Goal: Task Accomplishment & Management: Use online tool/utility

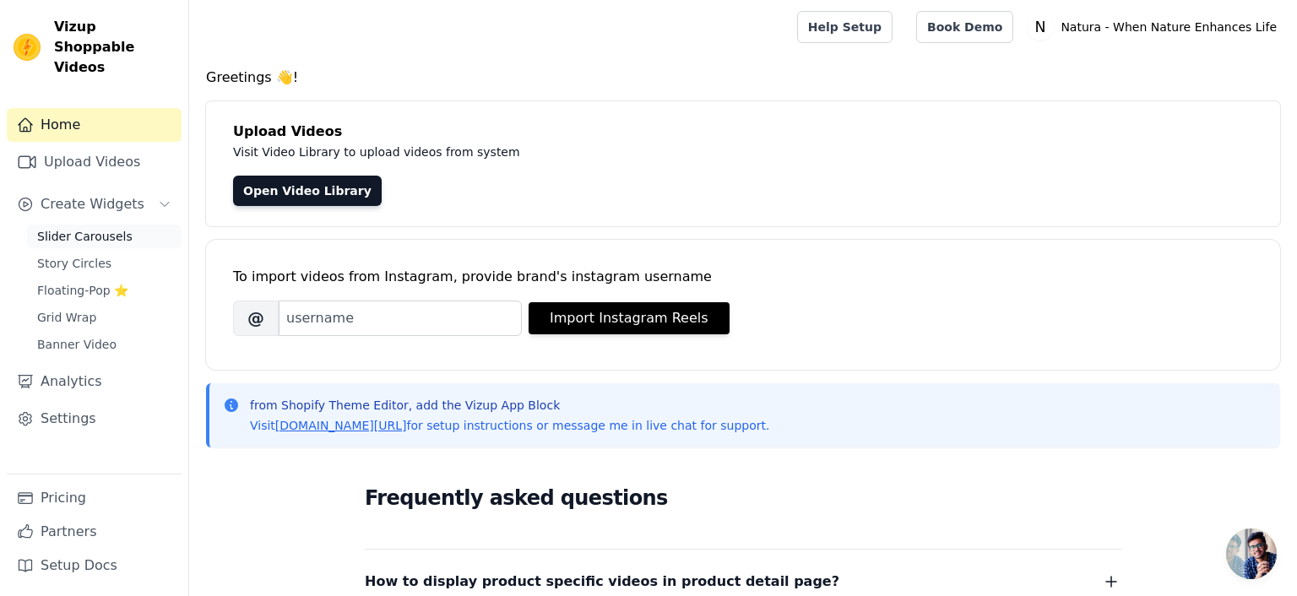
click at [98, 228] on span "Slider Carousels" at bounding box center [84, 236] width 95 height 17
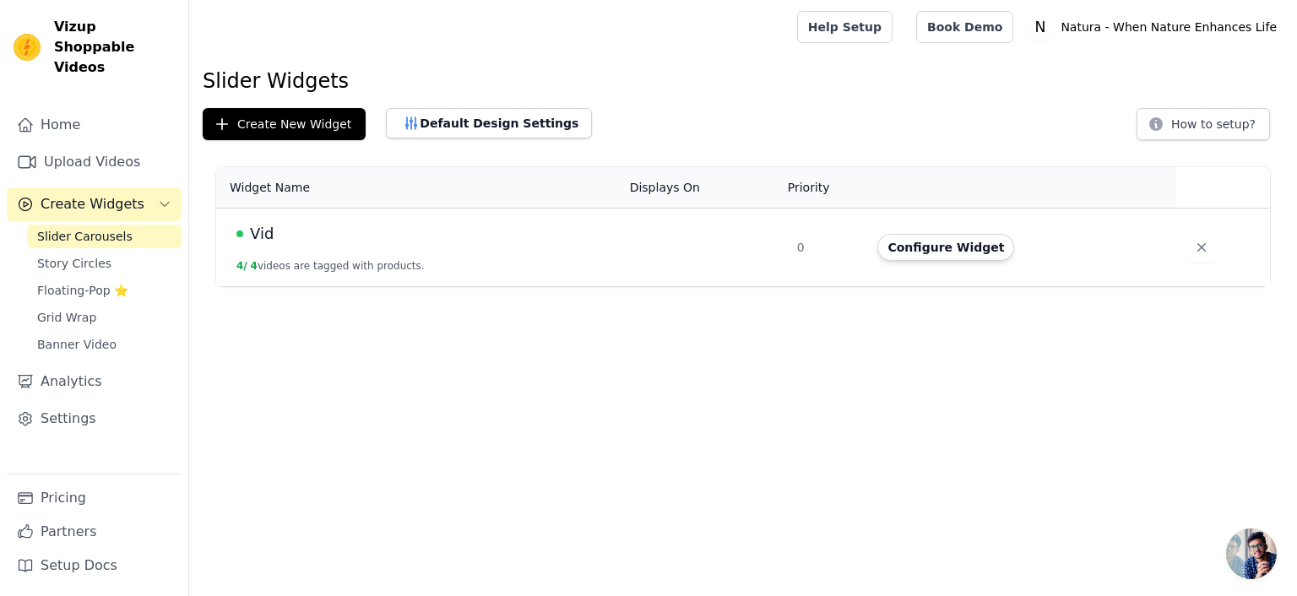
click at [258, 234] on span "Vid" at bounding box center [262, 234] width 24 height 24
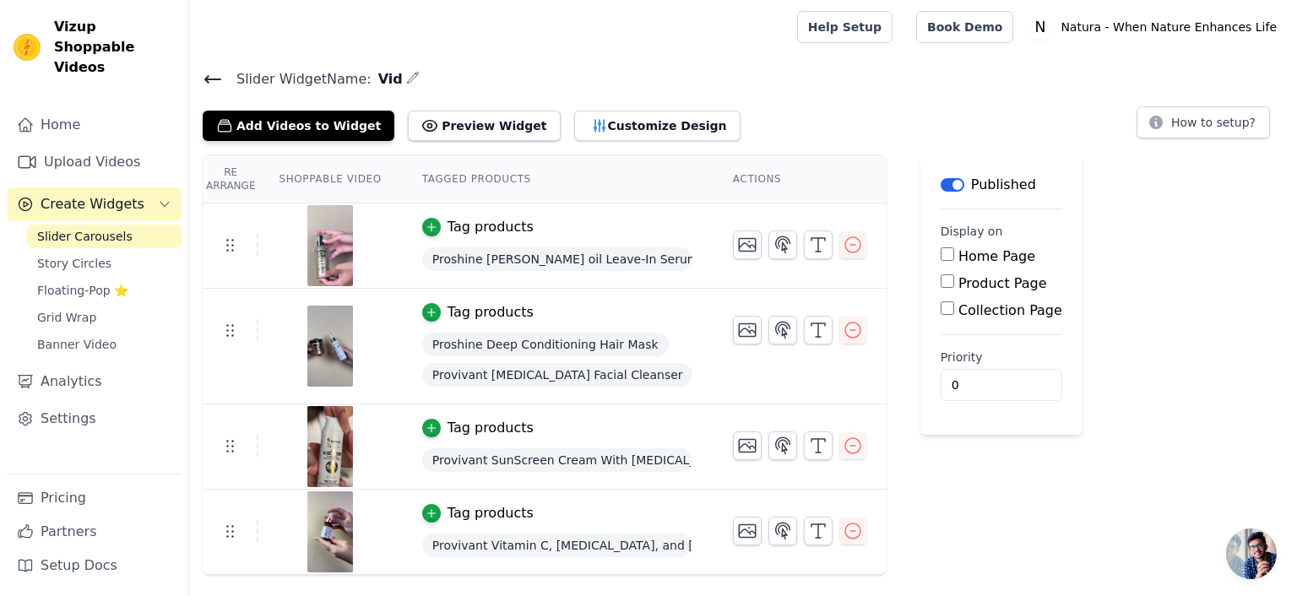
click at [941, 258] on input "Home Page" at bounding box center [948, 254] width 14 height 14
checkbox input "true"
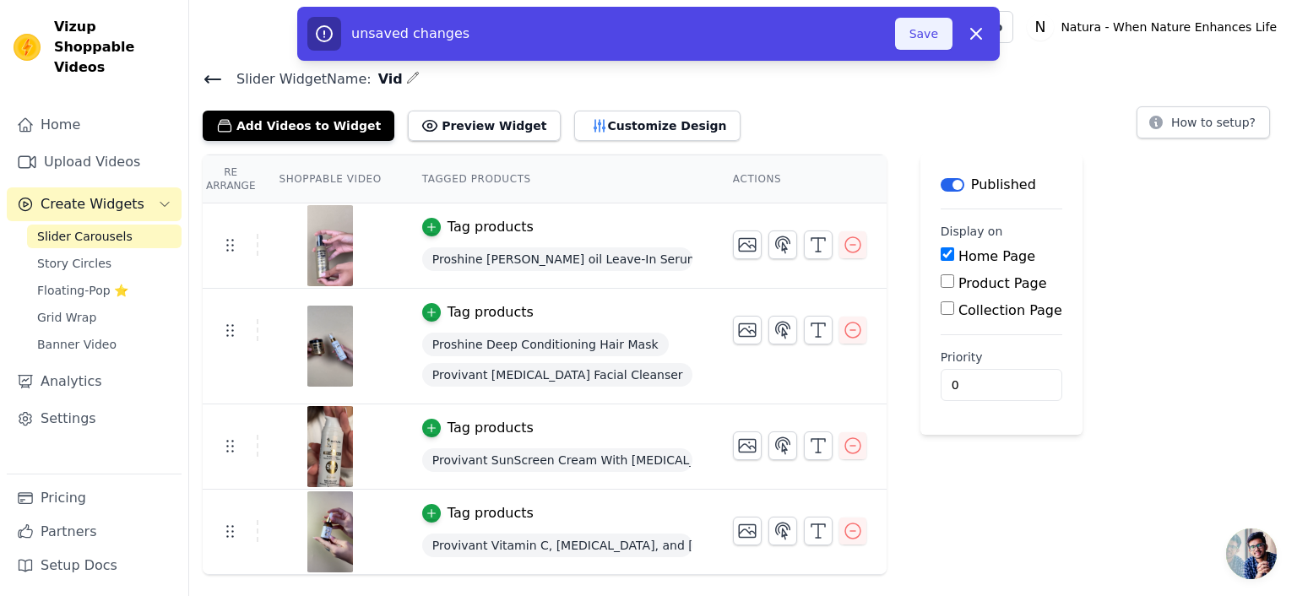
click at [932, 37] on button "Save" at bounding box center [923, 34] width 57 height 32
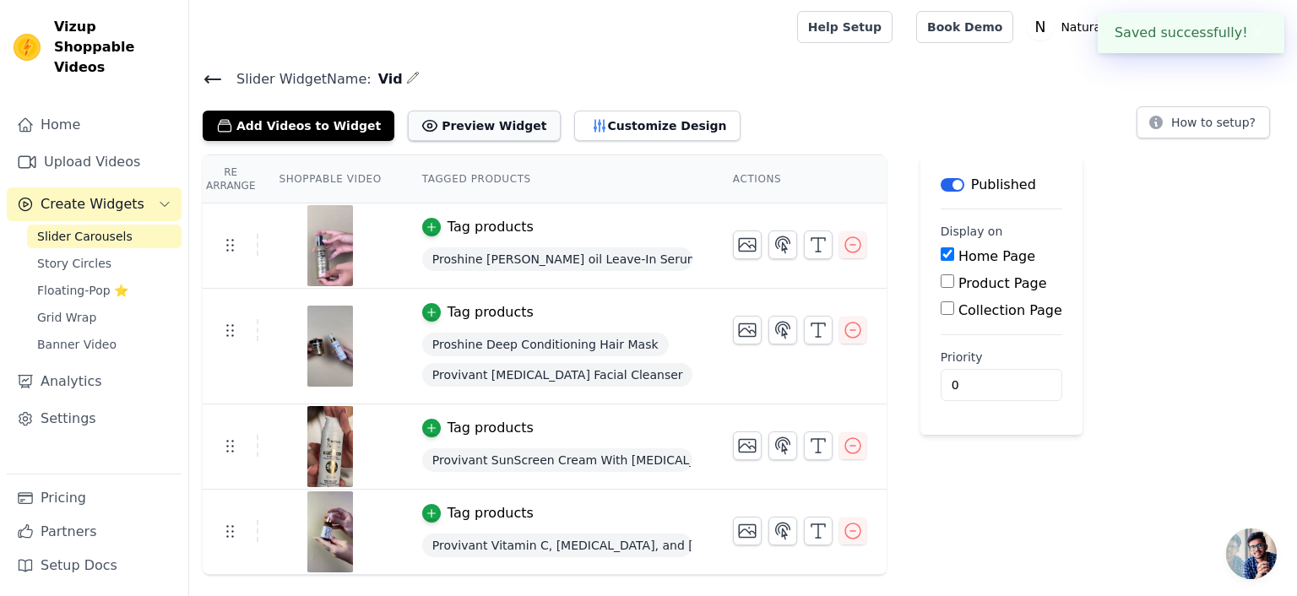
click at [464, 136] on button "Preview Widget" at bounding box center [484, 126] width 152 height 30
